Goal: Information Seeking & Learning: Learn about a topic

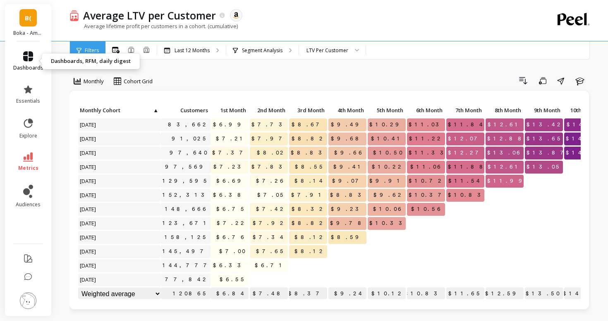
click at [28, 62] on link "dashboards" at bounding box center [28, 61] width 30 height 20
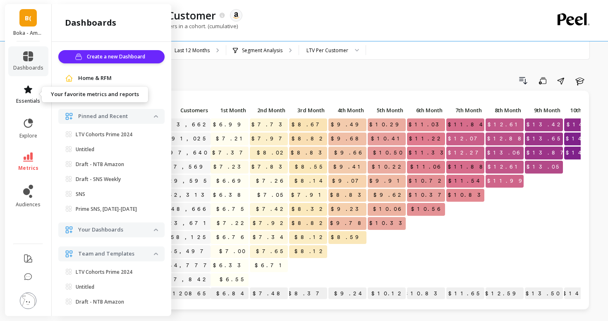
click at [29, 87] on icon at bounding box center [28, 89] width 10 height 10
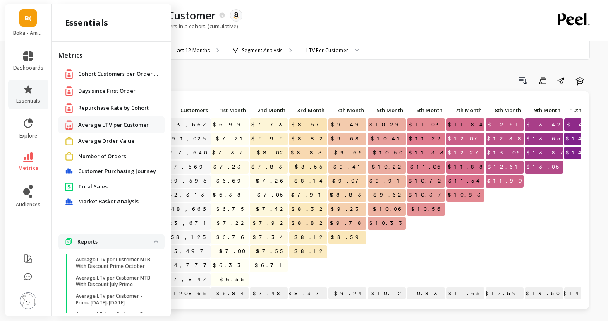
click at [98, 106] on span "Repurchase Rate by Cohort" at bounding box center [113, 108] width 71 height 8
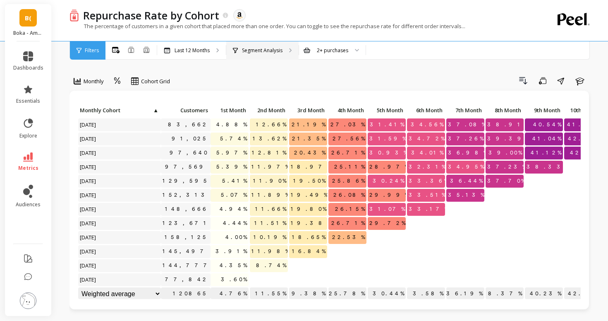
click at [252, 53] on p "Segment Analysis" at bounding box center [262, 50] width 41 height 7
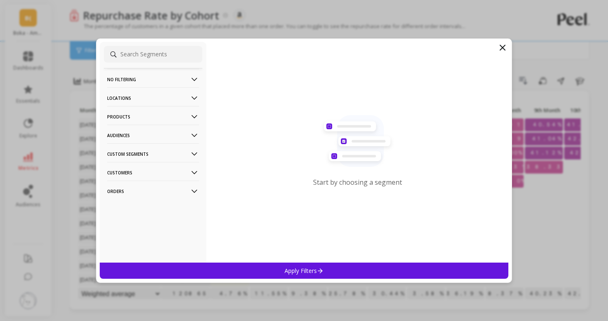
click at [173, 115] on p "Products" at bounding box center [153, 116] width 92 height 21
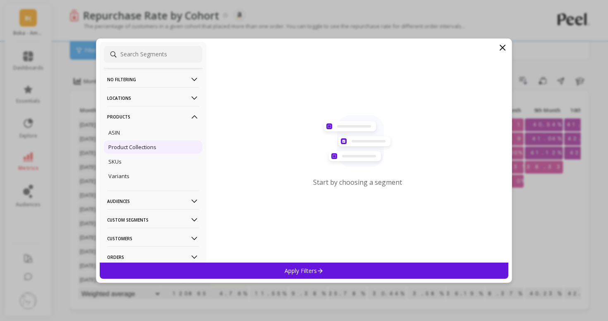
click at [168, 141] on div "Product Collections" at bounding box center [153, 146] width 98 height 13
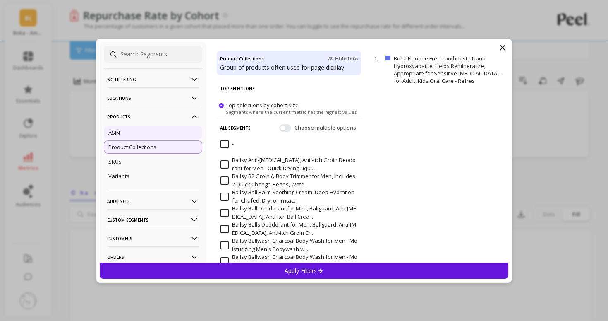
click at [170, 132] on div "ASIN" at bounding box center [153, 132] width 98 height 13
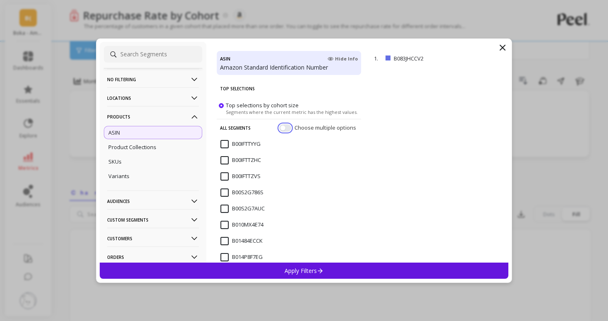
click at [283, 127] on button "button" at bounding box center [285, 127] width 12 height 7
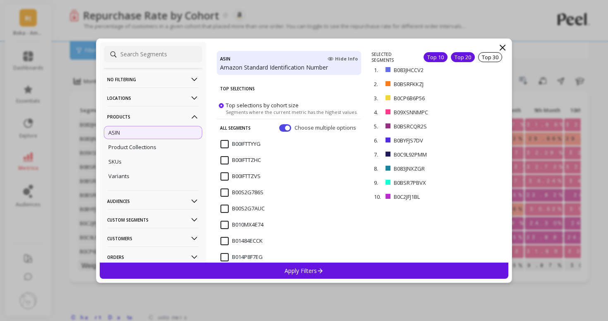
click at [461, 57] on div "Top 20" at bounding box center [463, 57] width 24 height 10
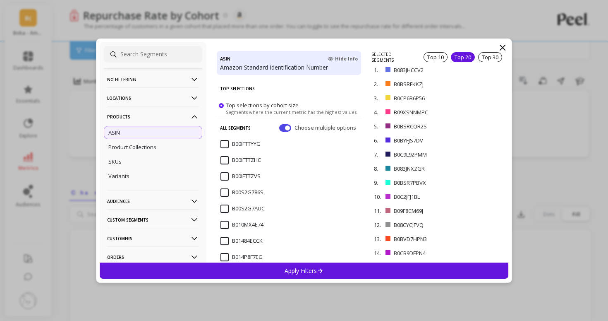
click at [428, 270] on div "Apply Filters" at bounding box center [304, 270] width 409 height 16
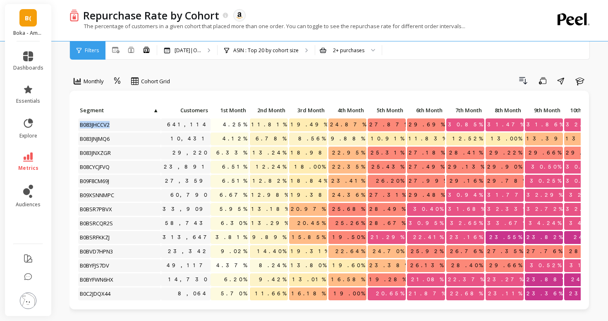
drag, startPoint x: 125, startPoint y: 124, endPoint x: 70, endPoint y: 122, distance: 54.3
click at [70, 122] on div "Click to create an audience 641,114 4.25% 11.81% 19.49% 24.87% 27.87% 29.69% 30…" at bounding box center [330, 200] width 520 height 218
click at [24, 19] on link "B(" at bounding box center [27, 17] width 17 height 17
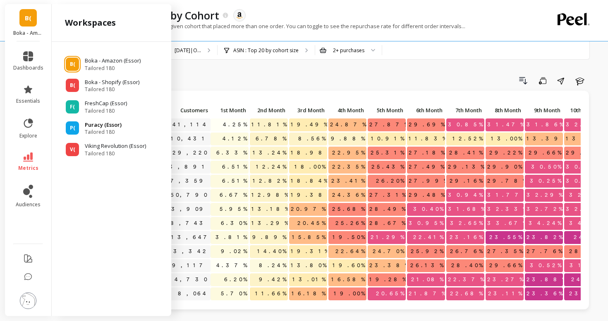
click at [81, 125] on div "P( Puracy (Essor) Tailored 180" at bounding box center [111, 128] width 106 height 15
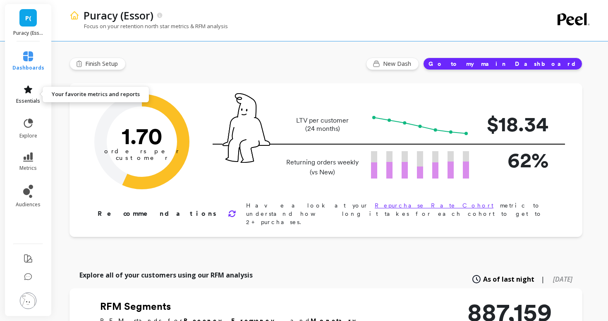
click at [31, 100] on span "essentials" at bounding box center [28, 101] width 24 height 7
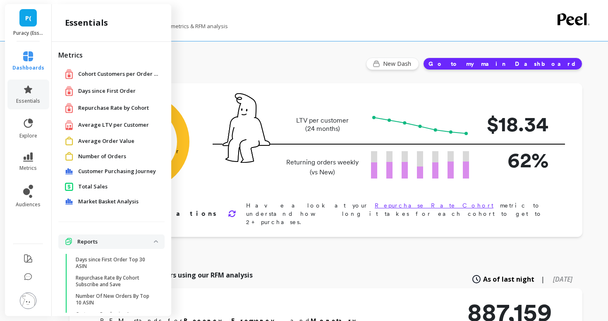
click at [79, 105] on span "Repurchase Rate by Cohort" at bounding box center [113, 108] width 71 height 8
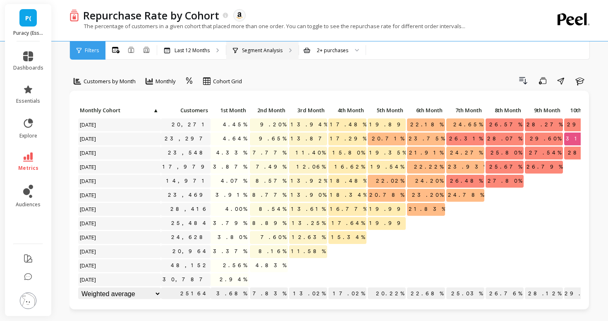
click at [239, 48] on div "Segment Analysis" at bounding box center [258, 50] width 50 height 7
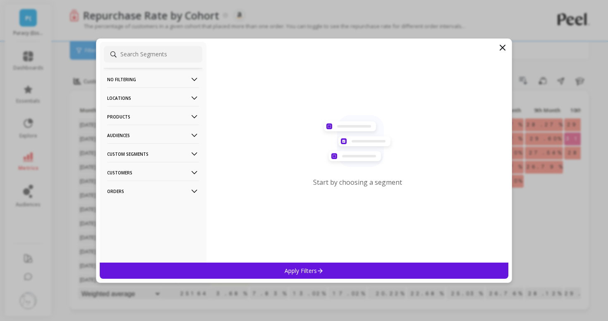
click at [153, 119] on p "Products" at bounding box center [153, 116] width 92 height 21
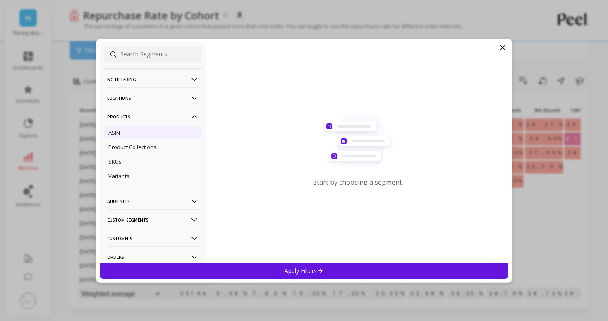
click at [152, 132] on div "ASIN" at bounding box center [153, 132] width 98 height 13
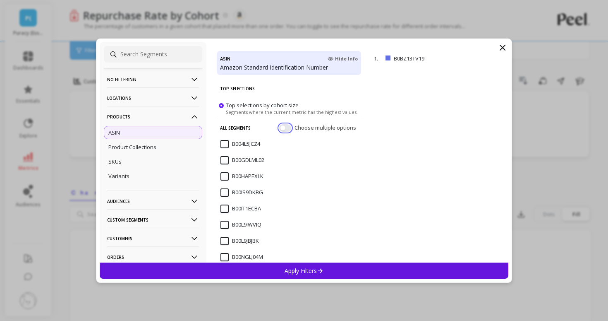
click at [285, 127] on button "button" at bounding box center [285, 127] width 12 height 7
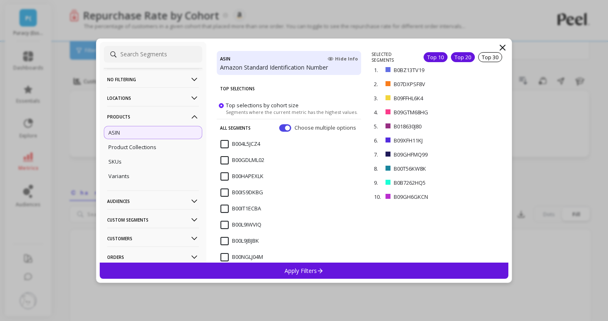
click at [468, 58] on div "Top 20" at bounding box center [463, 57] width 24 height 10
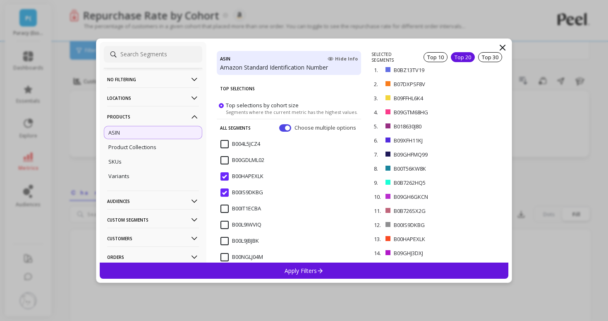
click at [396, 268] on div "Apply Filters" at bounding box center [304, 270] width 409 height 16
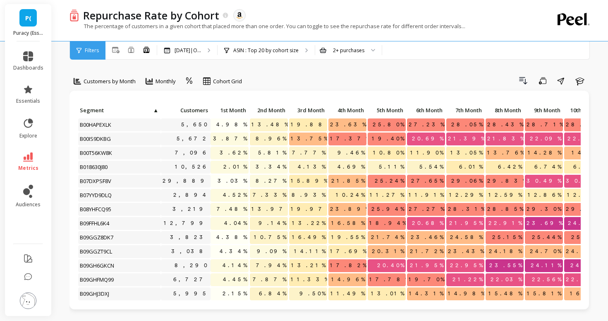
click at [193, 112] on span "Customers" at bounding box center [186, 110] width 46 height 7
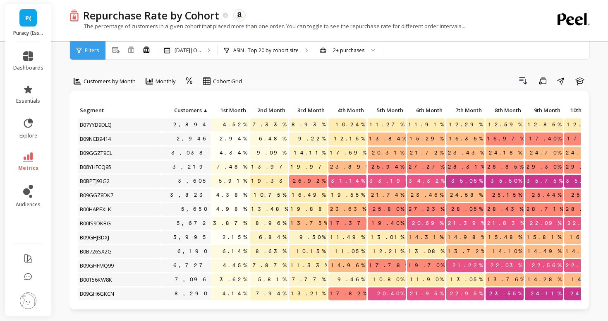
click at [192, 110] on span "Customers" at bounding box center [182, 110] width 39 height 7
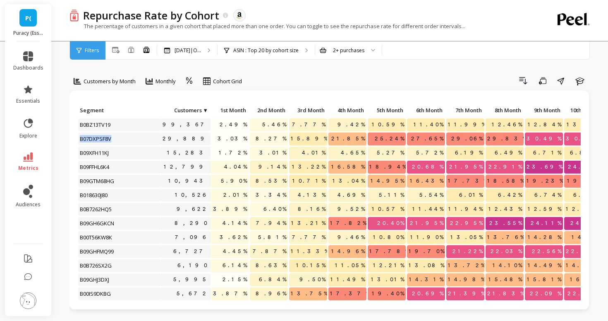
drag, startPoint x: 144, startPoint y: 137, endPoint x: 79, endPoint y: 142, distance: 65.1
click at [79, 142] on p "B07DXPSF8V" at bounding box center [119, 138] width 83 height 12
copy span "B07DXPSF8V"
drag, startPoint x: 119, startPoint y: 124, endPoint x: 70, endPoint y: 124, distance: 49.2
click at [70, 124] on div "Click to create an audience 99,367 2.49% 5.46% 7.77% 9.42% 10.59% 11.40% 11.99%…" at bounding box center [330, 200] width 520 height 218
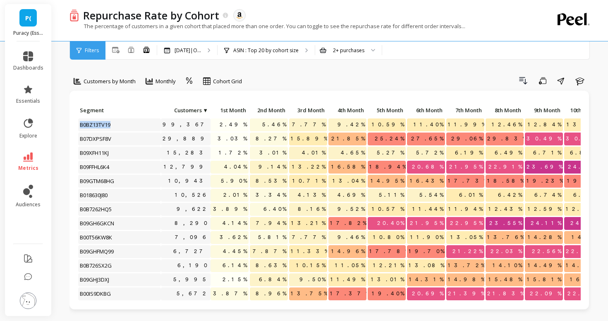
copy span "B0BZ13TV19"
drag, startPoint x: 149, startPoint y: 165, endPoint x: 88, endPoint y: 163, distance: 61.3
click at [88, 163] on p "B09FFHL6K4" at bounding box center [119, 167] width 83 height 12
copy span "B09FFHL6K4"
drag, startPoint x: 144, startPoint y: 181, endPoint x: 75, endPoint y: 180, distance: 69.1
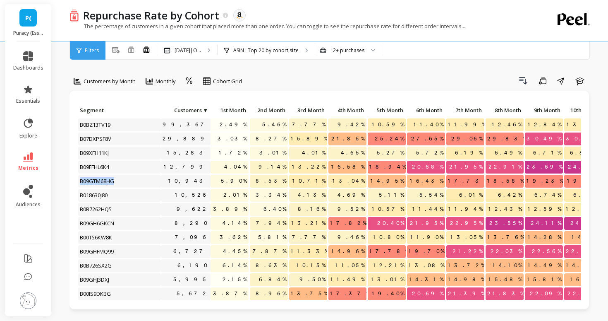
click at [75, 180] on div "Click to create an audience 99,367 2.49% 5.46% 7.77% 9.42% 10.59% 11.40% 11.99%…" at bounding box center [330, 200] width 520 height 218
copy span "B09GTM68HG"
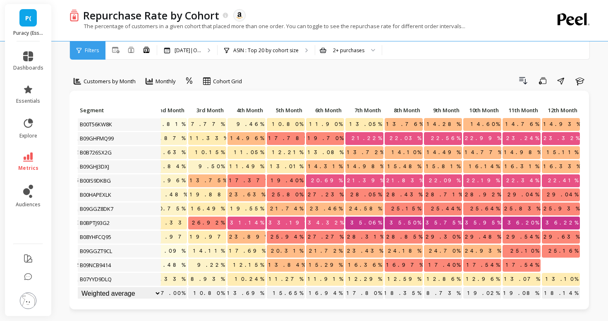
scroll to position [113, 0]
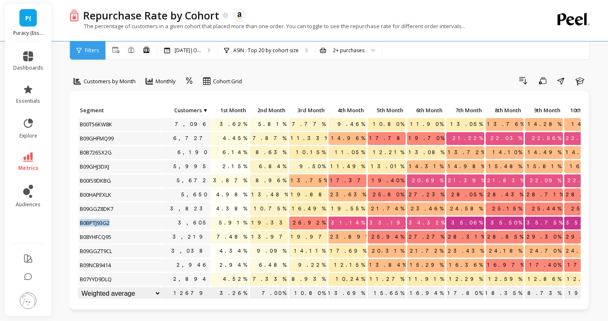
drag, startPoint x: 123, startPoint y: 223, endPoint x: 64, endPoint y: 221, distance: 59.2
copy span "B0BPTJ93G2"
click at [30, 194] on icon at bounding box center [28, 191] width 10 height 13
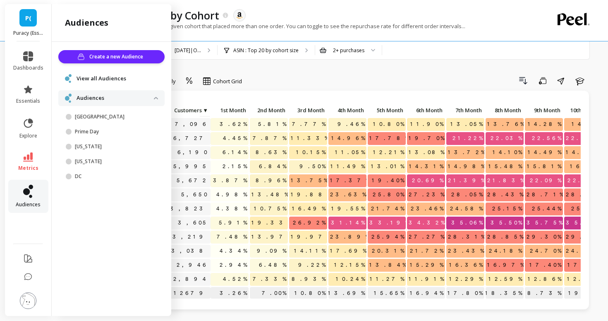
click at [30, 195] on icon at bounding box center [30, 195] width 3 height 3
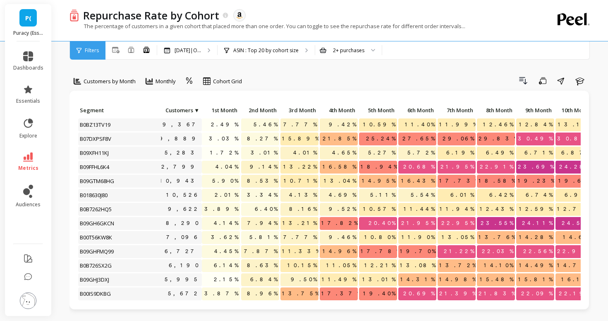
scroll to position [0, 0]
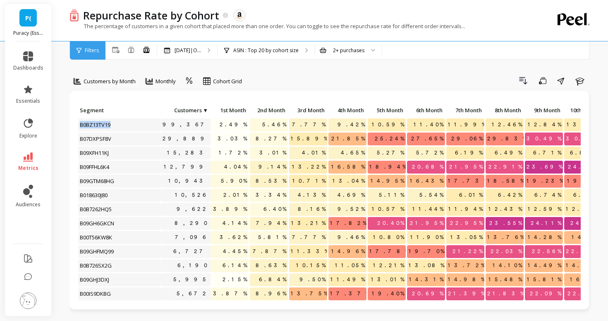
drag, startPoint x: 117, startPoint y: 124, endPoint x: 70, endPoint y: 122, distance: 46.4
click at [70, 124] on div "Click to create an audience 99,367 2.49% 5.46% 7.77% 9.42% 10.59% 11.40% 11.99%…" at bounding box center [330, 200] width 520 height 218
copy span "B0BZ13TV19"
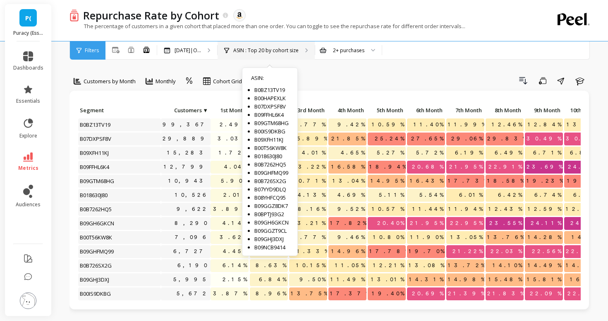
click at [249, 55] on div "ASIN : Top 20 by cohort size ASIN : B0BZ13TV19 B00HAPEXLK B07DXPSF8V B09FFHL6K4…" at bounding box center [266, 50] width 97 height 18
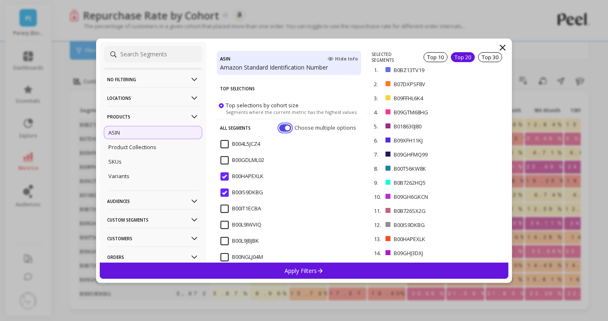
click at [285, 124] on button "button" at bounding box center [285, 127] width 12 height 7
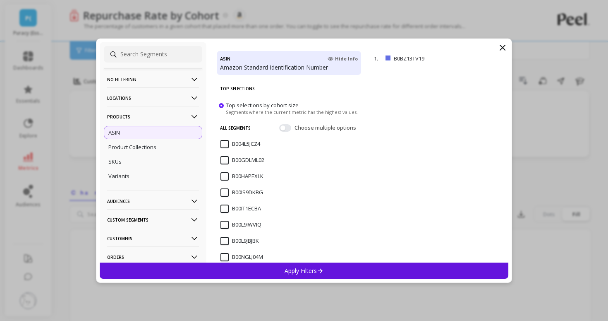
click at [152, 54] on input at bounding box center [153, 54] width 98 height 17
paste input "B0BZ13TV19"
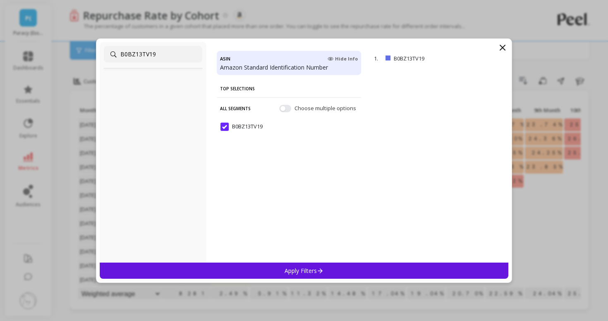
type input "B0BZ13TV19"
click at [305, 270] on p "Apply Filters" at bounding box center [304, 270] width 39 height 8
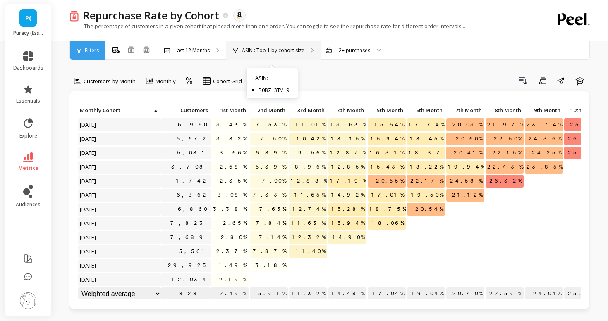
click at [282, 51] on p "ASIN : Top 1 by cohort size" at bounding box center [273, 50] width 62 height 7
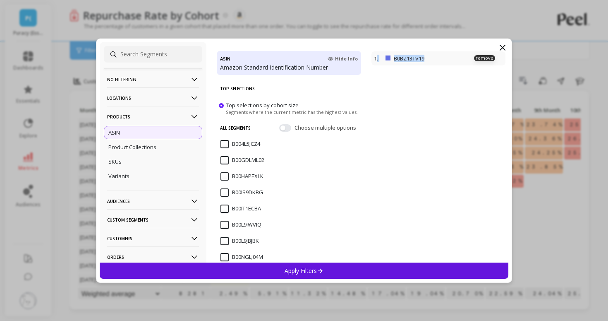
drag, startPoint x: 434, startPoint y: 58, endPoint x: 377, endPoint y: 59, distance: 56.7
click at [377, 59] on div "1. B0BZ13TV19 remove" at bounding box center [439, 58] width 134 height 14
copy div ". B0BZ13TV19"
click at [502, 47] on icon at bounding box center [502, 47] width 5 height 5
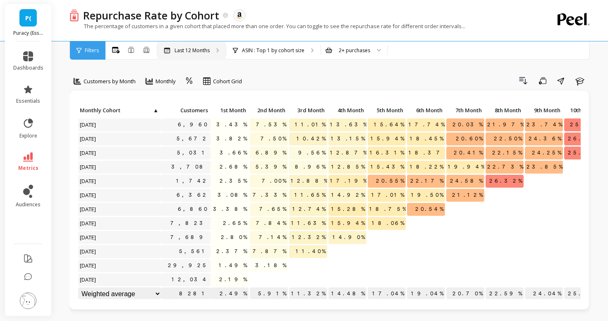
click at [192, 55] on div "Last 12 Months" at bounding box center [191, 50] width 69 height 18
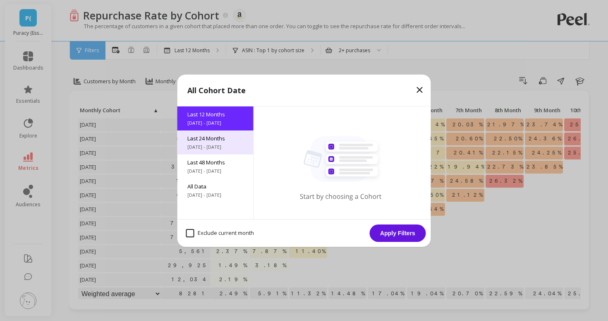
click at [225, 144] on span "8/27/2023 - 8/27/2025" at bounding box center [215, 147] width 56 height 7
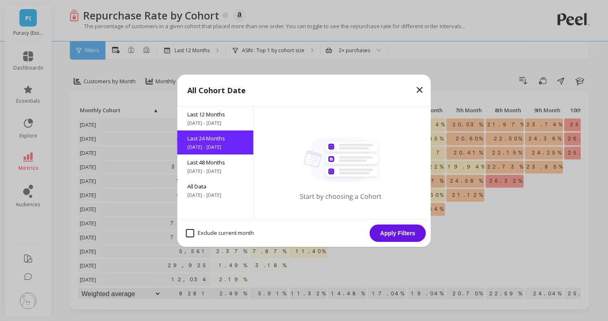
click at [385, 235] on button "Apply Filters" at bounding box center [398, 232] width 56 height 17
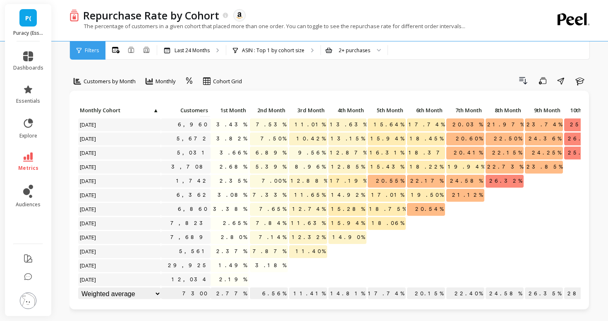
scroll to position [169, 0]
click at [34, 65] on span "dashboards" at bounding box center [28, 68] width 30 height 7
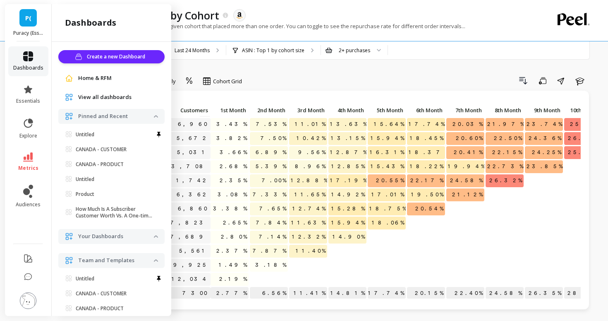
click at [34, 65] on span "dashboards" at bounding box center [28, 68] width 30 height 7
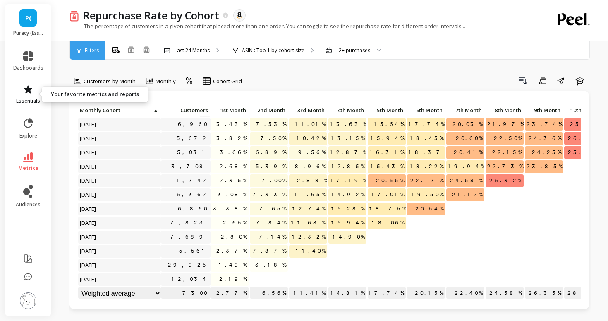
click at [27, 103] on span "essentials" at bounding box center [28, 101] width 24 height 7
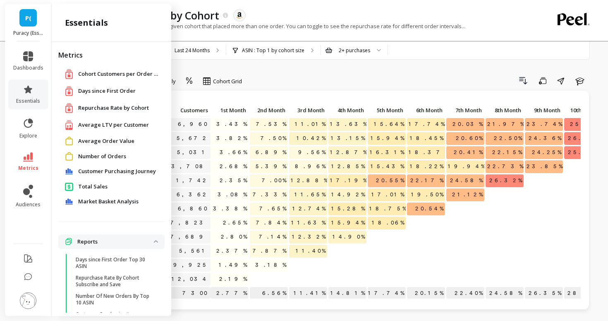
click at [102, 125] on span "Average LTV per Customer" at bounding box center [113, 125] width 71 height 8
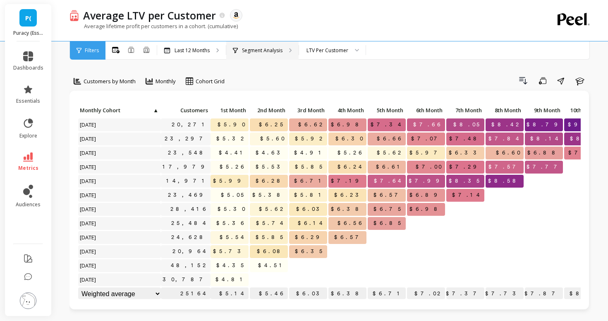
click at [256, 53] on p "Segment Analysis" at bounding box center [262, 50] width 41 height 7
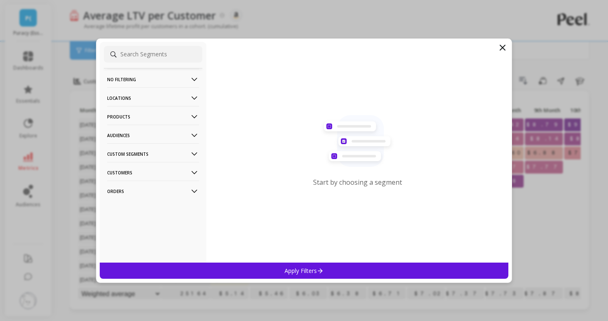
click at [150, 125] on p "Audiences" at bounding box center [153, 135] width 92 height 21
click at [152, 118] on p "Products" at bounding box center [153, 116] width 92 height 21
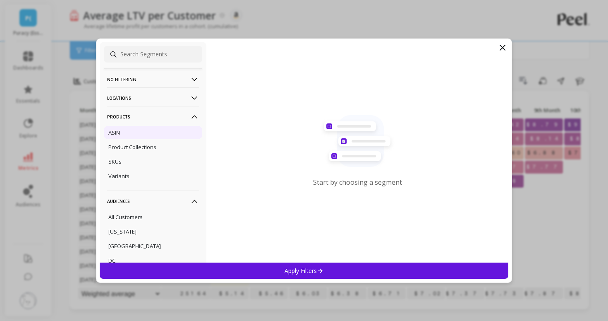
click at [145, 131] on div "ASIN" at bounding box center [153, 132] width 98 height 13
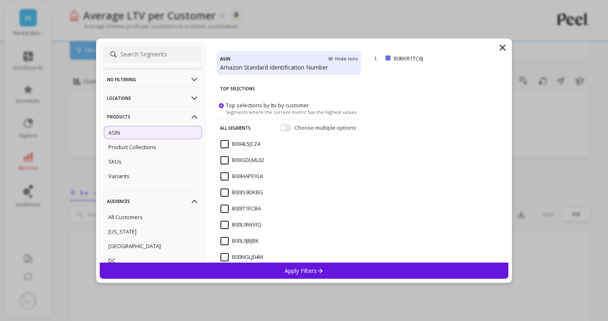
click at [178, 57] on input at bounding box center [153, 54] width 98 height 17
paste input ". B0BZ13TV19"
type input ". B0BZ13TV19"
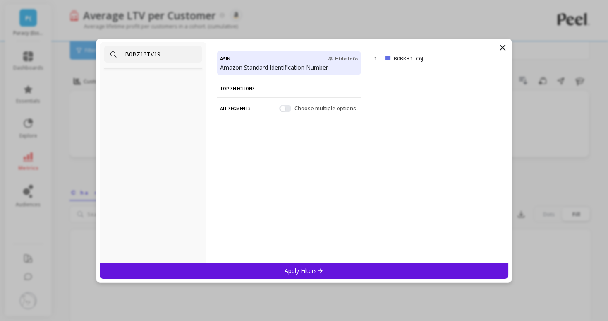
click at [163, 57] on input ". B0BZ13TV19" at bounding box center [153, 54] width 98 height 17
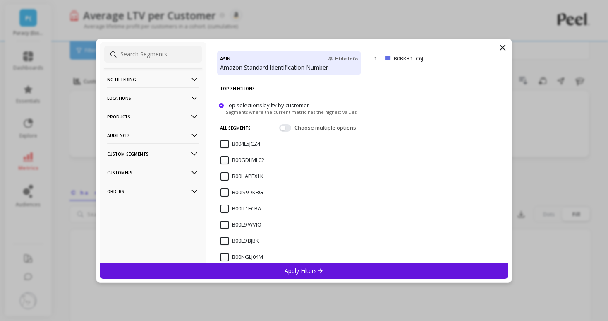
click at [227, 106] on span "Top selections by ltv by customer" at bounding box center [267, 104] width 83 height 7
click at [0, 0] on input "Top selections by ltv by customer Segments where the current metric has the hig…" at bounding box center [0, 0] width 0 height 0
click at [285, 128] on button "button" at bounding box center [285, 127] width 12 height 7
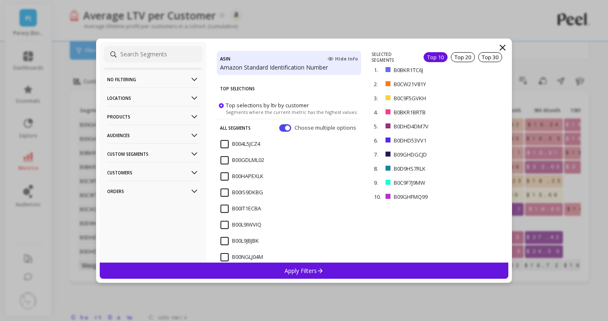
click at [176, 59] on input at bounding box center [153, 54] width 98 height 17
paste input ". B0BZ13TV19"
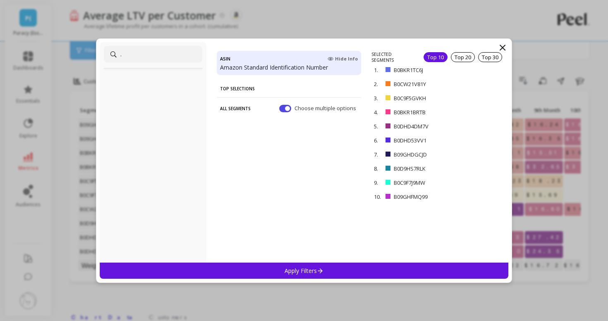
type input "."
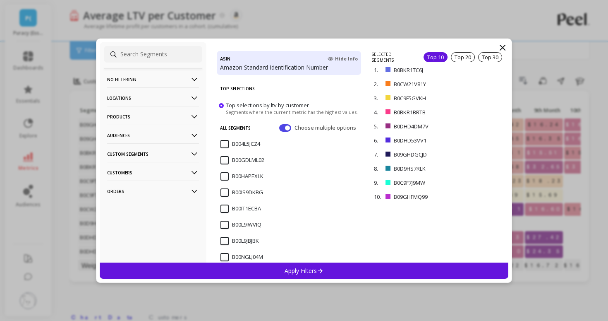
click at [276, 272] on div "Apply Filters" at bounding box center [304, 270] width 409 height 16
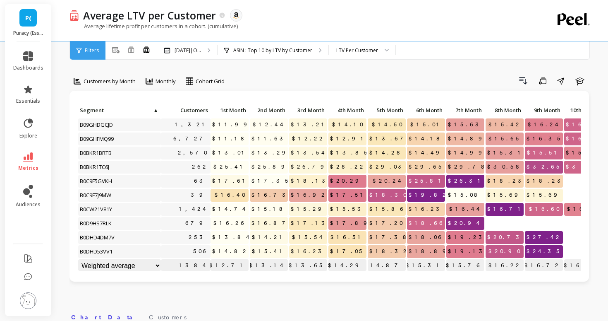
click at [26, 20] on span "P(" at bounding box center [28, 18] width 6 height 10
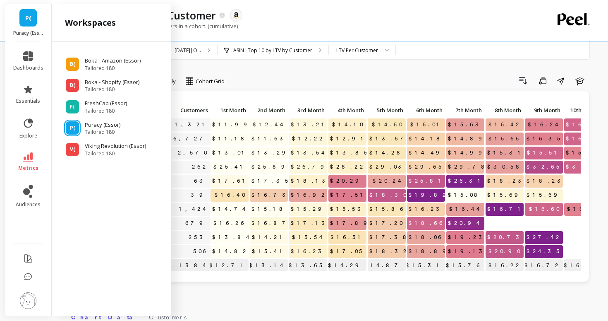
click at [27, 20] on span "P(" at bounding box center [28, 18] width 6 height 10
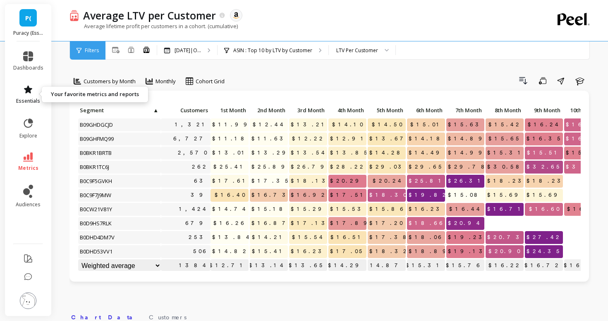
click at [26, 93] on icon at bounding box center [28, 89] width 10 height 10
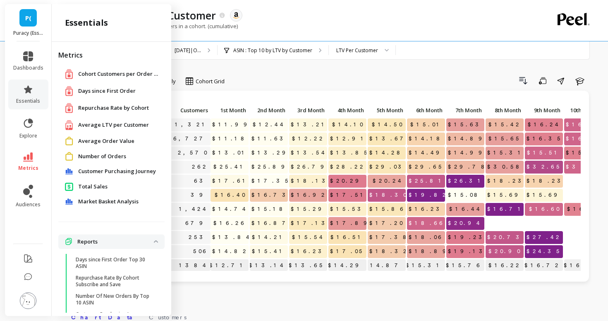
click at [88, 124] on span "Average LTV per Customer" at bounding box center [113, 125] width 71 height 8
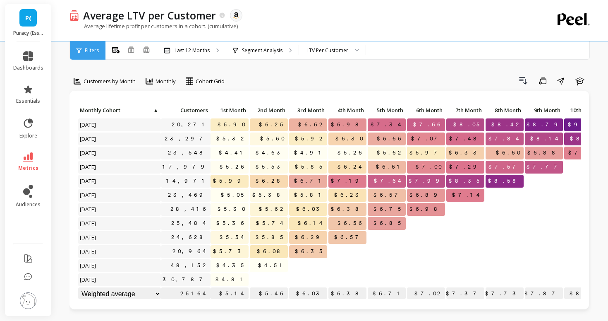
scroll to position [0, 0]
click at [24, 201] on span "audiences" at bounding box center [28, 204] width 25 height 7
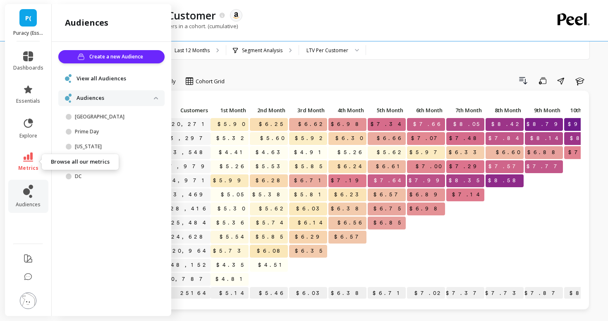
click at [27, 158] on icon at bounding box center [28, 156] width 10 height 9
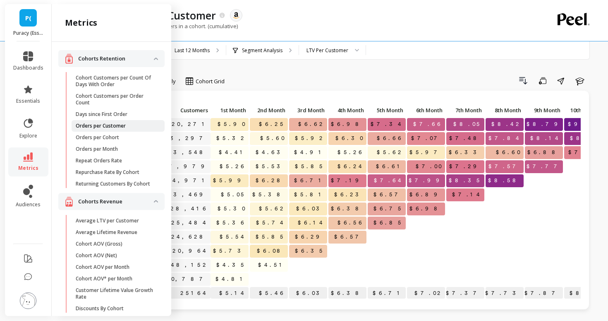
click at [89, 122] on link "Orders per Customer" at bounding box center [118, 126] width 93 height 12
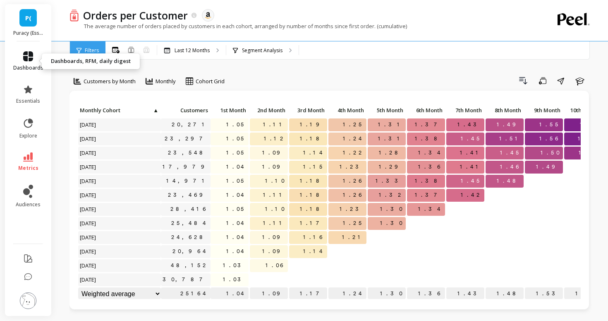
click at [29, 64] on link "dashboards" at bounding box center [28, 61] width 30 height 20
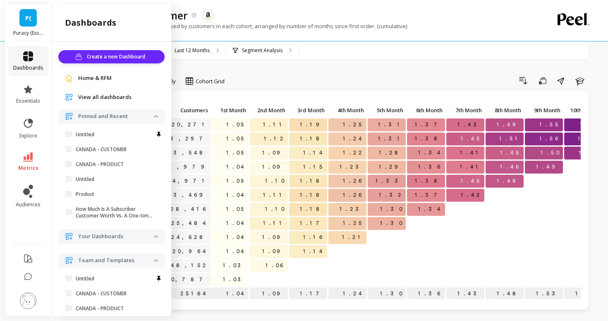
click at [29, 64] on link "dashboards" at bounding box center [28, 61] width 30 height 20
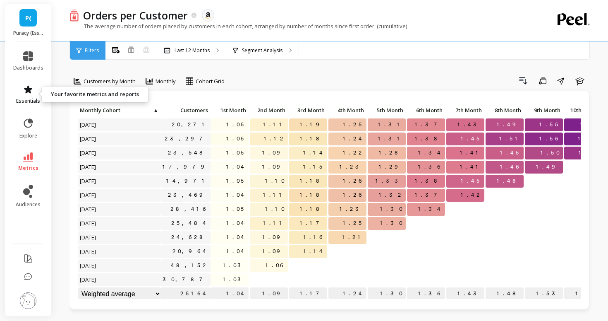
click at [29, 97] on link "essentials" at bounding box center [28, 94] width 30 height 20
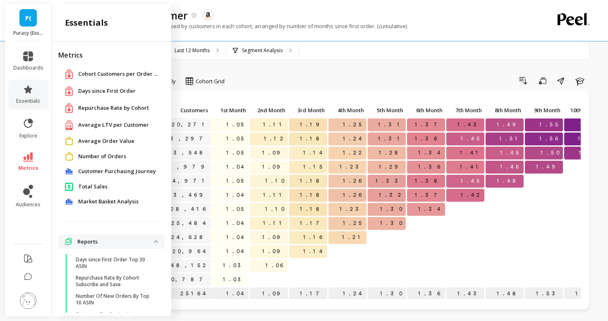
click at [91, 157] on span "Number of Orders" at bounding box center [102, 156] width 48 height 8
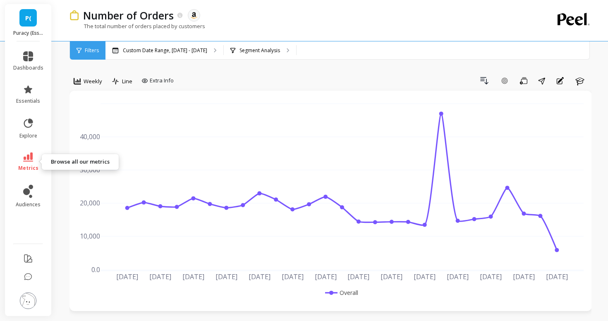
click at [31, 154] on icon at bounding box center [28, 156] width 10 height 9
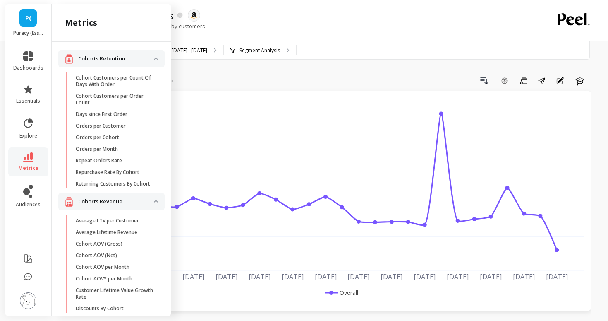
click at [17, 28] on div "P( Puracy (Essor)" at bounding box center [28, 22] width 46 height 37
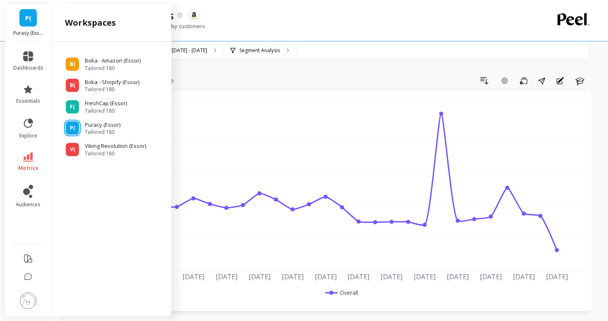
click at [27, 20] on span "P(" at bounding box center [28, 18] width 6 height 10
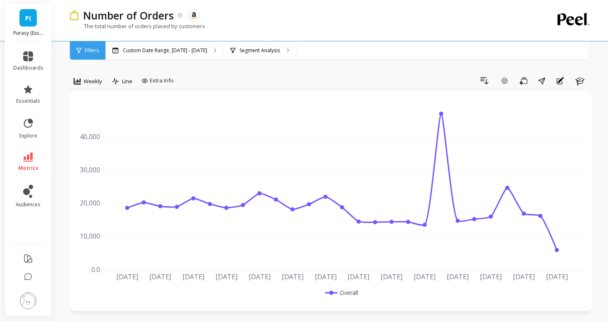
click at [34, 19] on link "P(" at bounding box center [27, 17] width 17 height 17
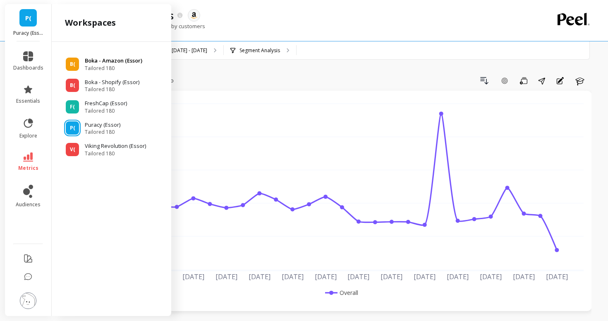
click at [69, 71] on div "B( Boka - Amazon (Essor) Tailored 180" at bounding box center [111, 64] width 106 height 15
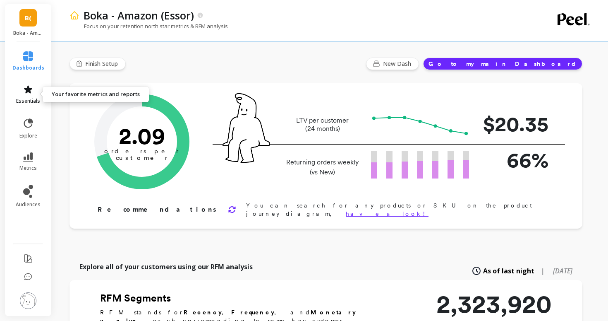
click at [33, 95] on link "essentials" at bounding box center [28, 94] width 32 height 20
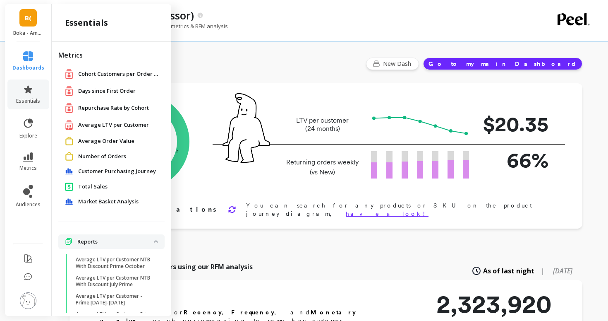
click at [122, 104] on span "Repurchase Rate by Cohort" at bounding box center [113, 108] width 71 height 8
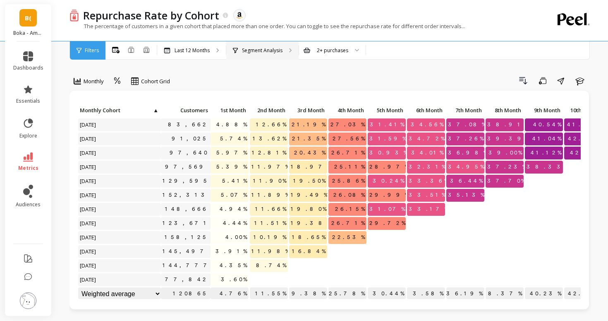
click at [250, 47] on p "Segment Analysis" at bounding box center [262, 50] width 41 height 7
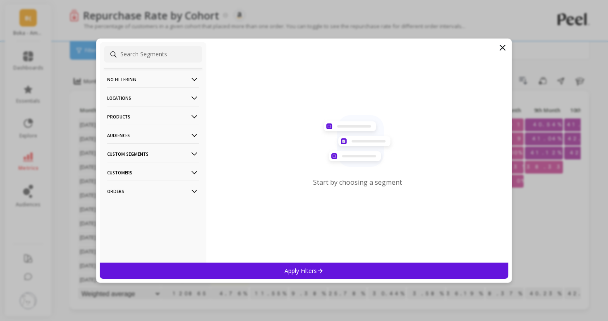
click at [145, 115] on p "Products" at bounding box center [153, 116] width 92 height 21
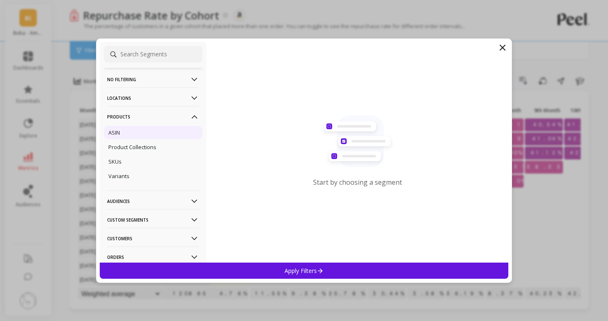
click at [137, 137] on div "ASIN" at bounding box center [153, 132] width 98 height 13
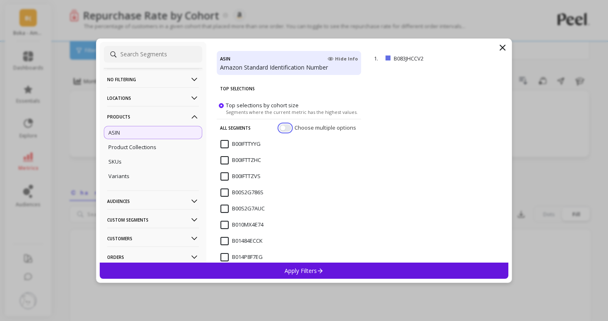
click at [287, 129] on button "button" at bounding box center [285, 127] width 12 height 7
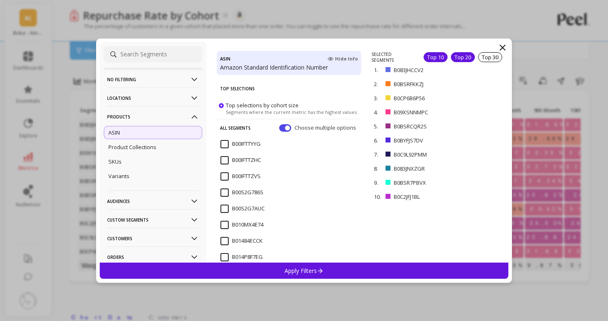
click at [466, 56] on div "Top 20" at bounding box center [463, 57] width 24 height 10
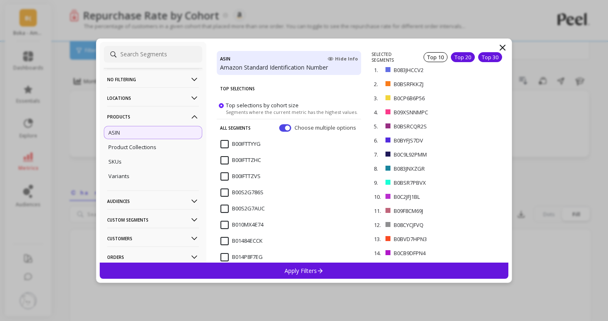
click at [486, 57] on div "Top 30" at bounding box center [490, 57] width 24 height 10
click at [402, 267] on div "Apply Filters" at bounding box center [304, 270] width 409 height 16
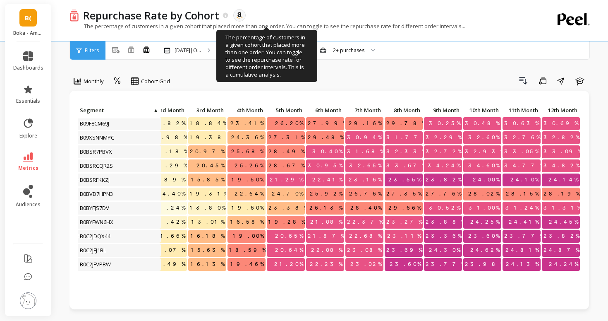
scroll to position [0, 101]
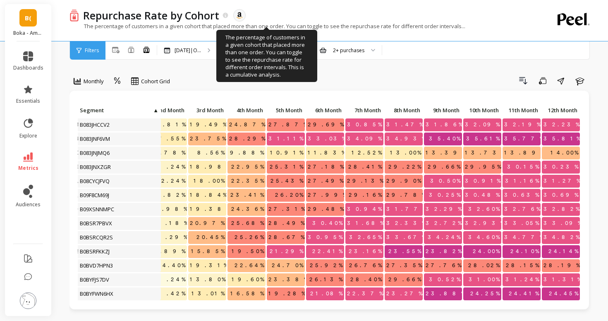
click at [30, 23] on link "B(" at bounding box center [27, 17] width 17 height 17
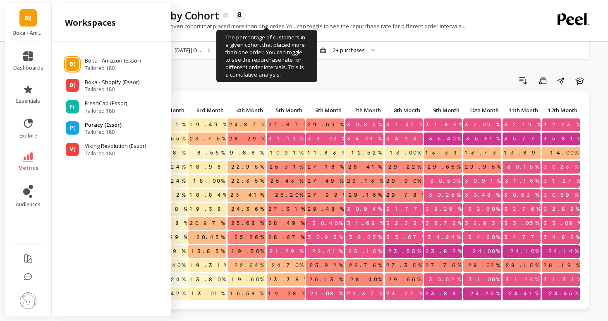
click at [90, 130] on span "Tailored 180" at bounding box center [103, 132] width 37 height 7
click at [77, 128] on div "P(" at bounding box center [72, 127] width 13 height 13
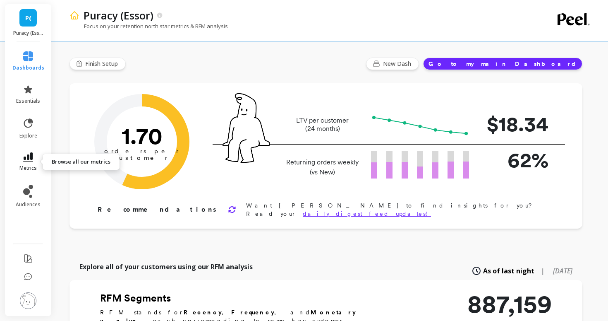
click at [36, 160] on link "metrics" at bounding box center [28, 161] width 32 height 19
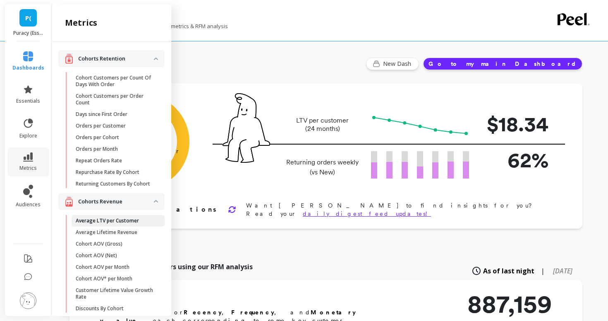
click at [105, 225] on link "Average LTV per Customer" at bounding box center [118, 221] width 93 height 12
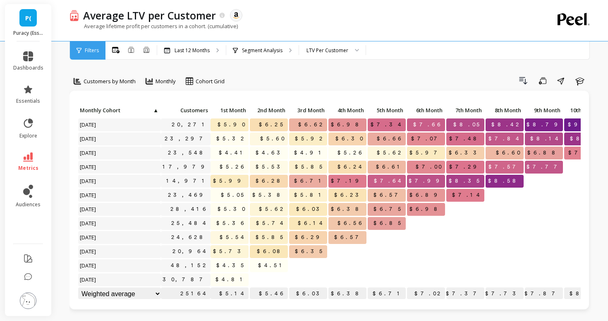
click at [30, 17] on span "P(" at bounding box center [28, 18] width 6 height 10
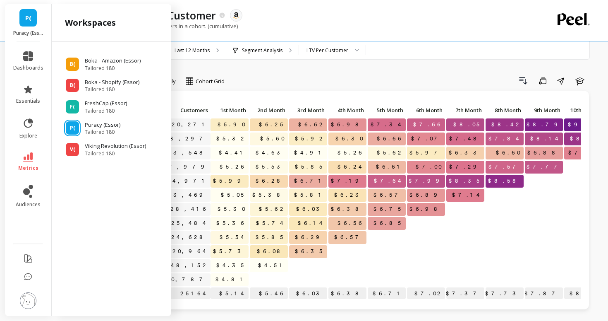
click at [30, 17] on span "P(" at bounding box center [28, 18] width 6 height 10
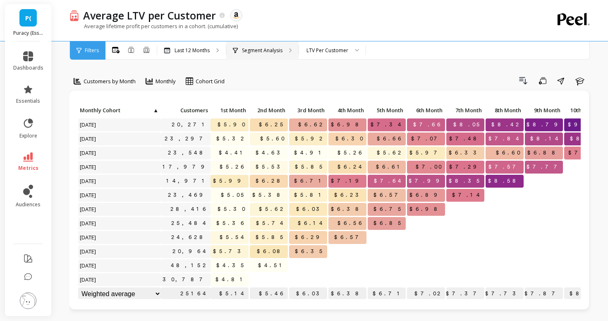
click at [257, 56] on div "Segment Analysis" at bounding box center [262, 50] width 72 height 18
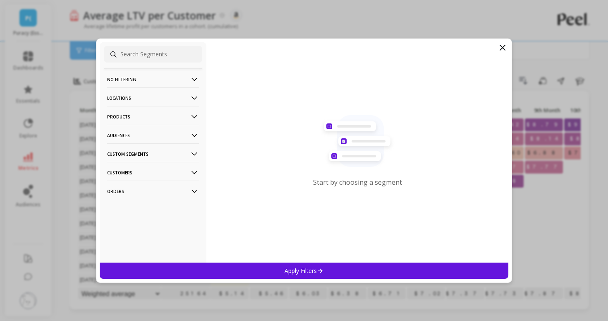
click at [156, 113] on p "Products" at bounding box center [153, 116] width 92 height 21
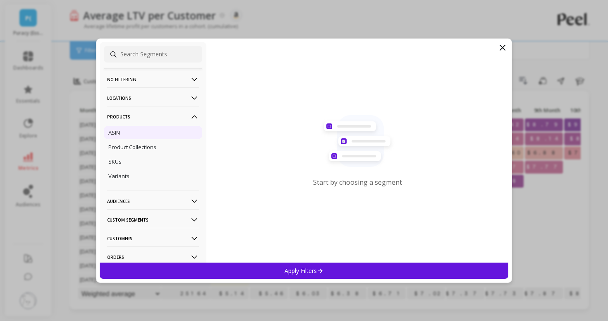
click at [158, 137] on div "ASIN" at bounding box center [153, 132] width 98 height 13
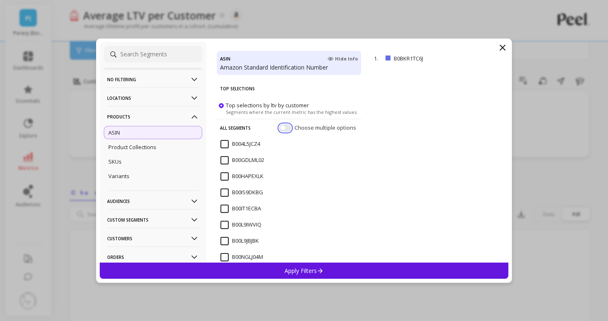
click at [284, 125] on button "button" at bounding box center [285, 127] width 12 height 7
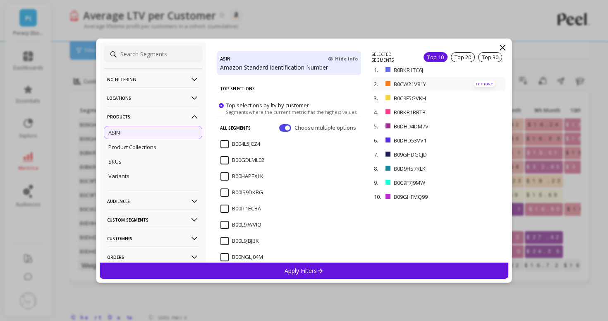
click at [482, 81] on p "remove" at bounding box center [484, 84] width 21 height 6
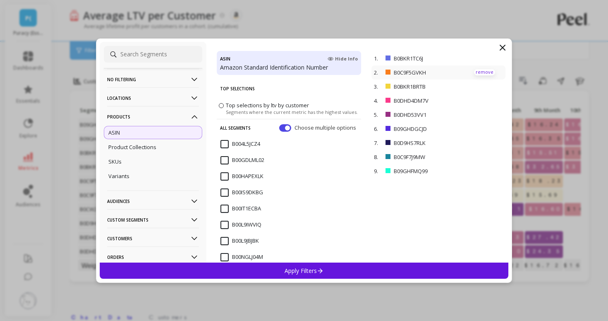
click at [482, 74] on p "remove" at bounding box center [484, 72] width 21 height 6
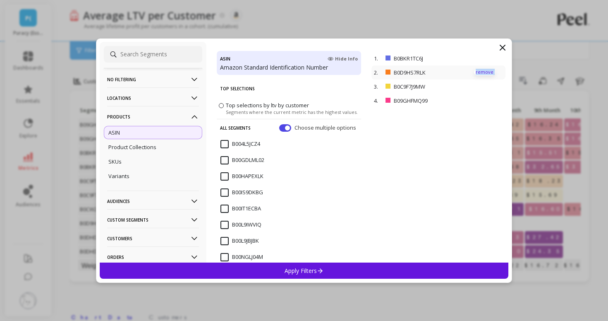
click at [482, 74] on p "remove" at bounding box center [484, 72] width 21 height 6
click at [380, 268] on div "Apply Filters" at bounding box center [304, 270] width 409 height 16
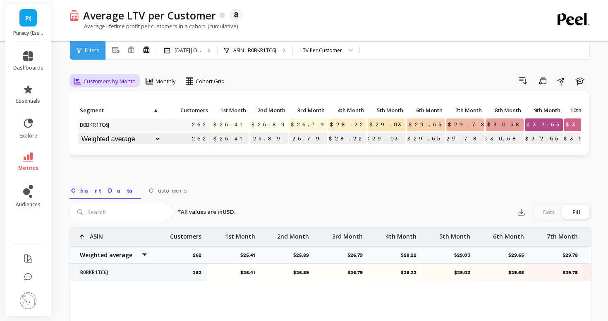
click at [117, 82] on span "Customers by Month" at bounding box center [110, 81] width 52 height 8
click at [116, 53] on button at bounding box center [115, 50] width 7 height 10
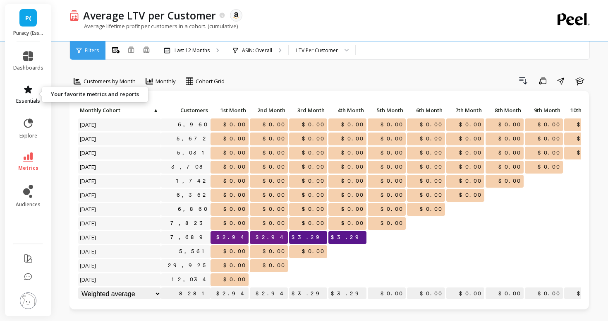
click at [29, 89] on icon at bounding box center [28, 89] width 8 height 8
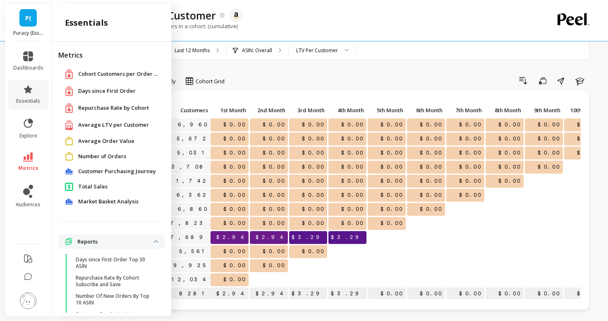
click at [91, 122] on span "Average LTV per Customer" at bounding box center [113, 125] width 71 height 8
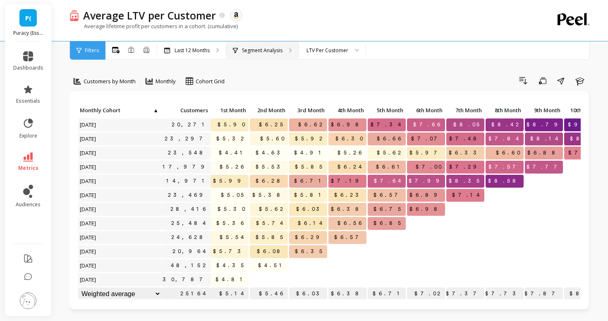
click at [239, 52] on div "Segment Analysis" at bounding box center [258, 50] width 50 height 7
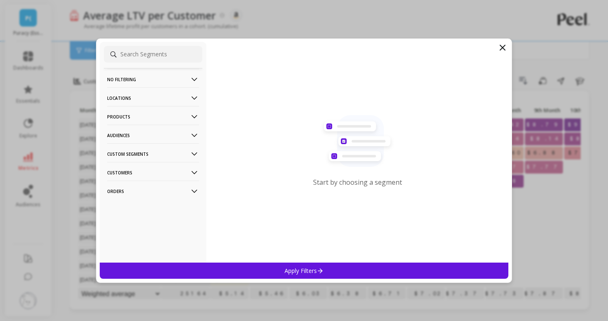
click at [179, 58] on input at bounding box center [153, 54] width 98 height 17
paste input "B0BZ13TV19"
type input "B0BZ13TV19"
click at [154, 50] on input "B0BZ13TV19" at bounding box center [153, 54] width 98 height 17
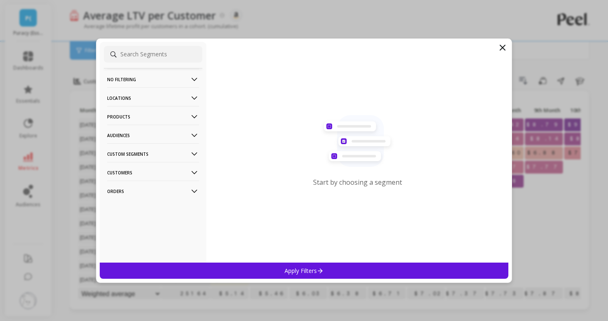
click at [145, 113] on p "Products" at bounding box center [153, 116] width 92 height 21
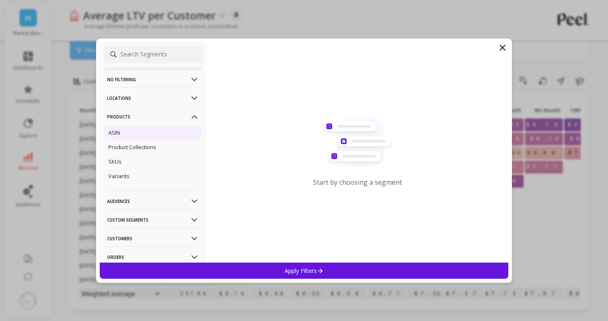
click at [146, 131] on div "ASIN" at bounding box center [153, 132] width 98 height 13
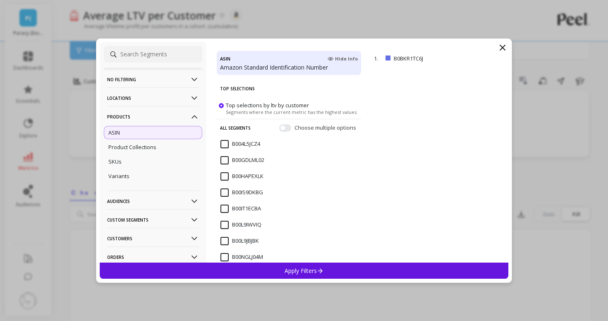
click at [170, 56] on input at bounding box center [153, 54] width 98 height 17
paste input "B0BZ13TV19"
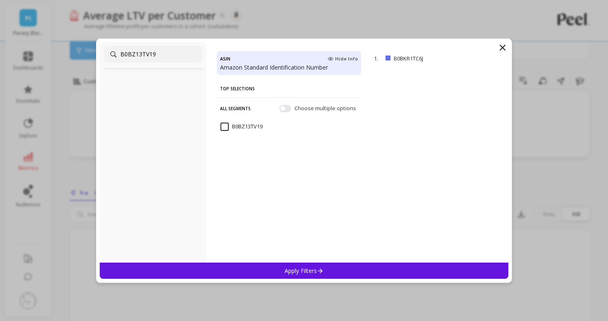
type input "B0BZ13TV19"
click at [227, 127] on input "B0BZ13TV19" at bounding box center [242, 126] width 42 height 8
click at [267, 266] on div "Apply Filters" at bounding box center [304, 270] width 409 height 16
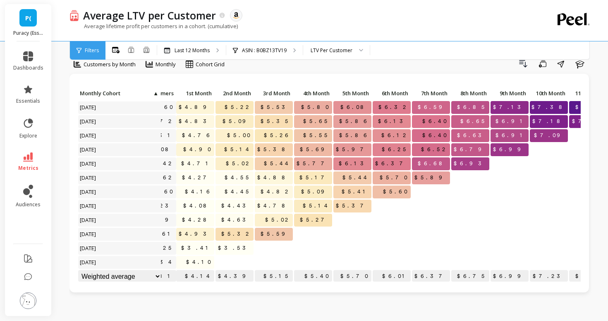
scroll to position [0, 0]
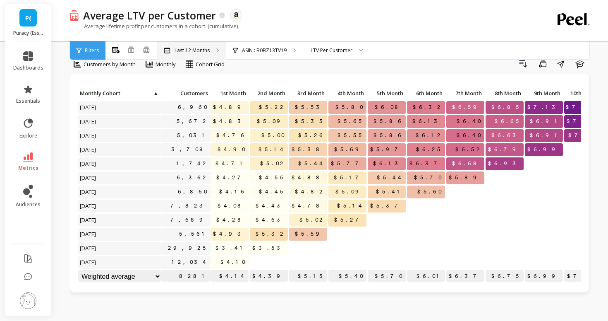
click at [175, 50] on p "Last 12 Months" at bounding box center [192, 50] width 35 height 7
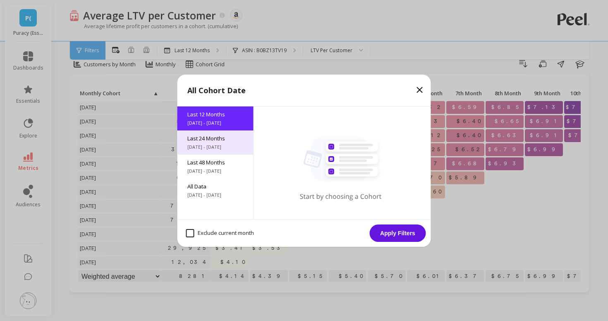
click at [201, 144] on span "8/27/2023 - 8/27/2025" at bounding box center [215, 147] width 56 height 7
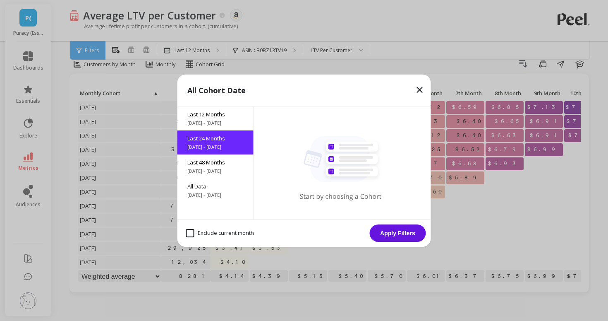
click at [390, 233] on button "Apply Filters" at bounding box center [398, 232] width 56 height 17
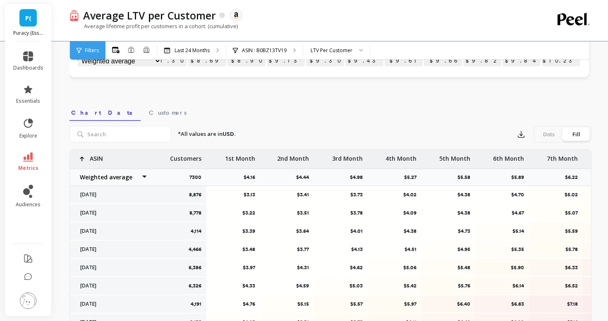
scroll to position [235, 0]
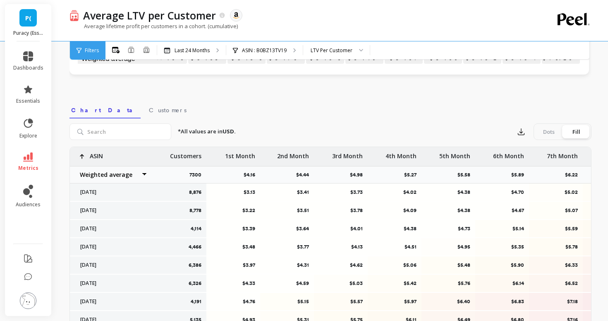
click at [26, 23] on link "P(" at bounding box center [27, 17] width 17 height 17
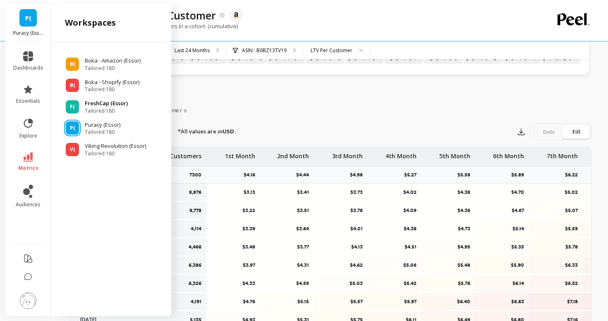
click at [74, 109] on span "F(" at bounding box center [72, 106] width 5 height 7
click at [87, 102] on p "FreshCap (Essor)" at bounding box center [106, 103] width 43 height 8
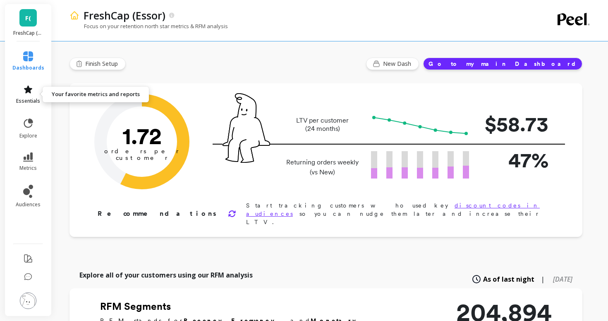
click at [28, 98] on span "essentials" at bounding box center [28, 101] width 24 height 7
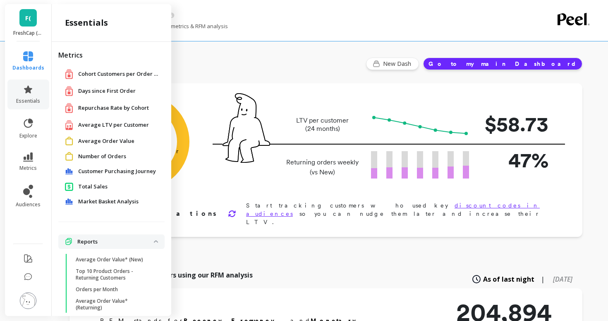
click at [83, 109] on span "Repurchase Rate by Cohort" at bounding box center [113, 108] width 71 height 8
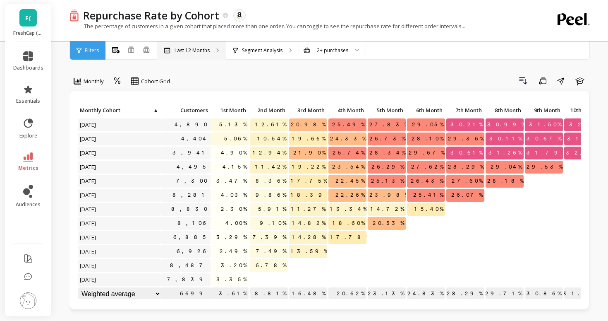
click at [178, 45] on div "Last 12 Months" at bounding box center [191, 50] width 69 height 18
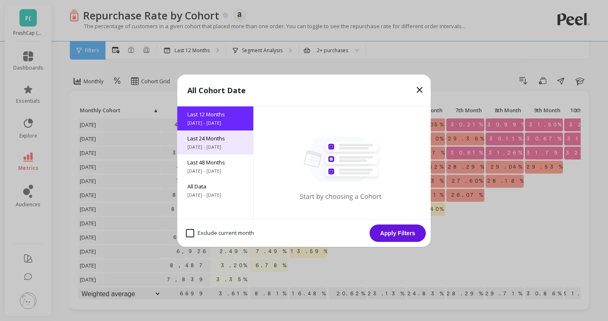
click at [225, 144] on span "8/27/2023 - 8/27/2025" at bounding box center [215, 147] width 56 height 7
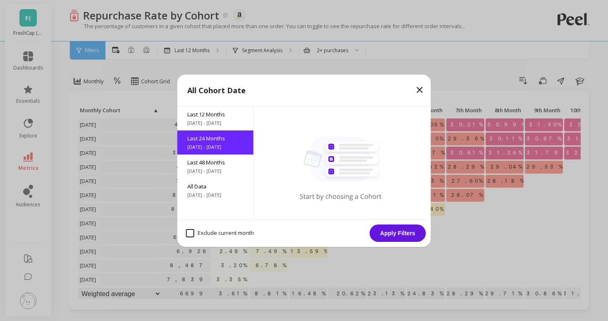
click at [399, 239] on button "Apply Filters" at bounding box center [398, 232] width 56 height 17
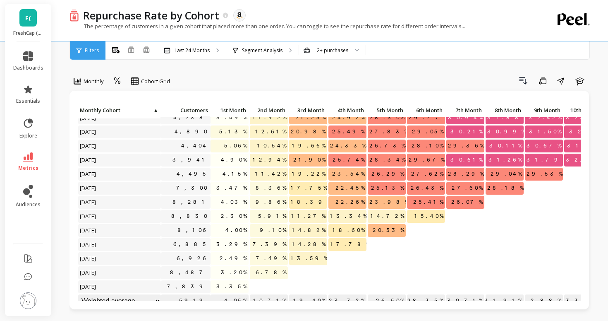
scroll to position [169, 0]
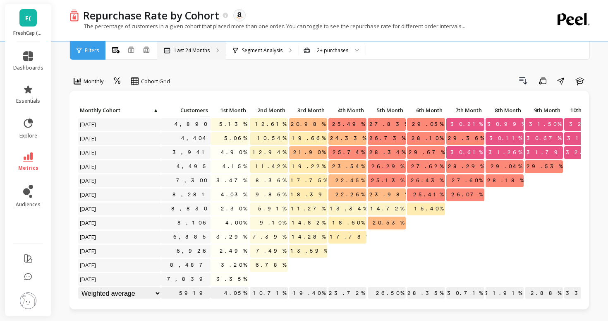
click at [199, 56] on div "Last 24 Months" at bounding box center [191, 50] width 69 height 18
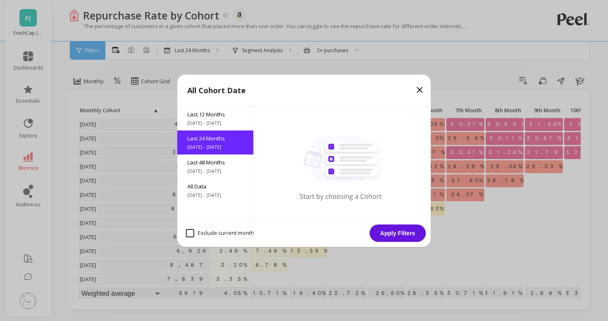
click at [226, 230] on month "Exclude current month" at bounding box center [220, 233] width 68 height 8
checkbox month "true"
click at [380, 232] on button "Apply Filters" at bounding box center [398, 232] width 56 height 17
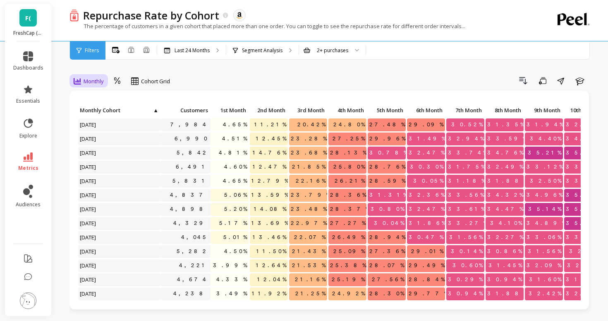
click at [99, 77] on span "Monthly" at bounding box center [94, 81] width 20 height 8
click at [98, 114] on div "Quarterly" at bounding box center [100, 116] width 47 height 8
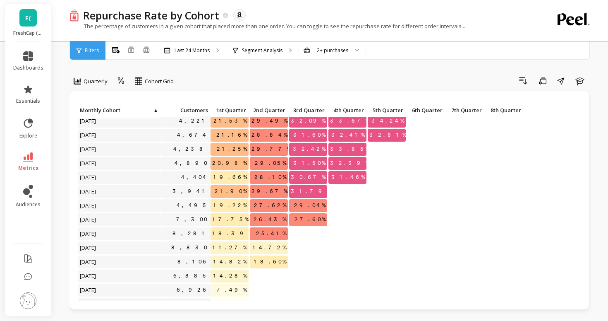
scroll to position [145, 0]
click at [22, 87] on link "essentials" at bounding box center [28, 94] width 30 height 20
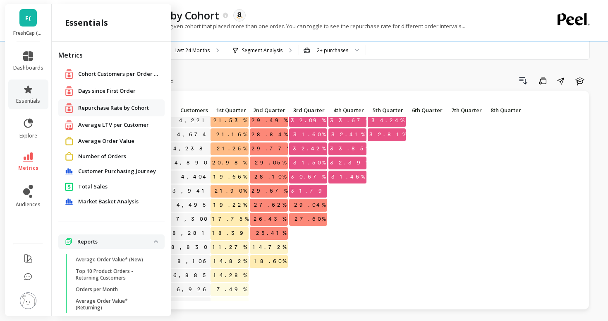
click at [80, 93] on span "Days since First Order" at bounding box center [107, 91] width 58 height 8
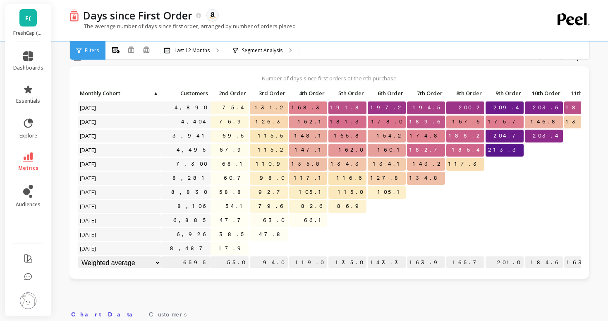
scroll to position [27, 0]
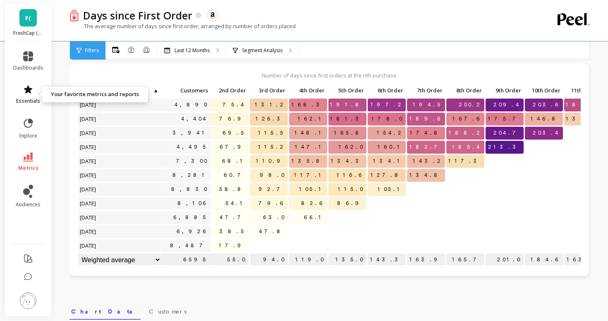
click at [14, 100] on link "essentials" at bounding box center [28, 94] width 30 height 20
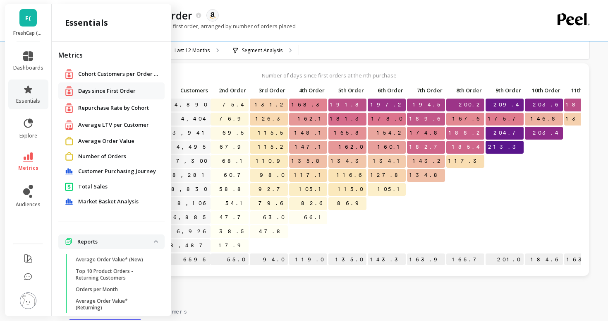
click at [24, 49] on li "dashboards" at bounding box center [28, 61] width 40 height 30
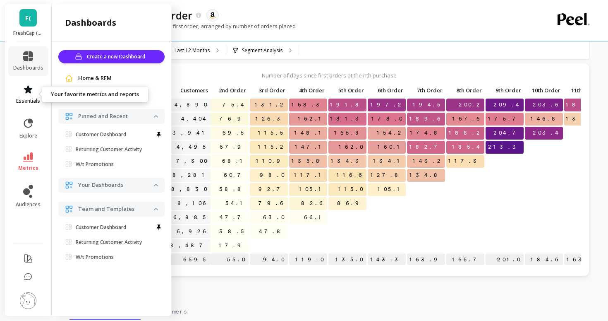
click at [24, 89] on icon at bounding box center [28, 89] width 10 height 10
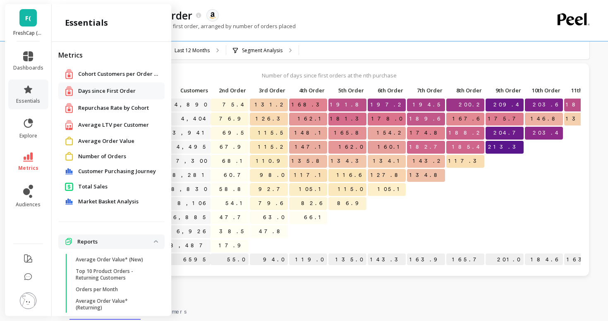
click at [89, 172] on span "Customer Purchasing Journey" at bounding box center [117, 171] width 78 height 8
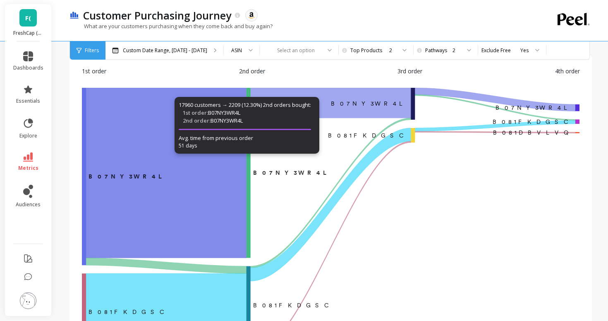
scroll to position [38, 0]
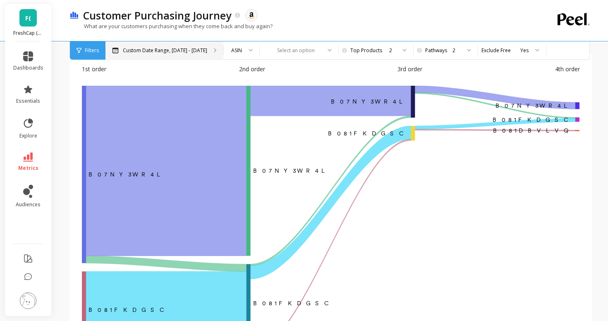
click at [158, 50] on p "Custom Date Range, Mar 1 - Aug 26" at bounding box center [165, 50] width 84 height 7
click at [159, 50] on p "Custom Date Range, Mar 1 - Aug 26" at bounding box center [165, 50] width 84 height 7
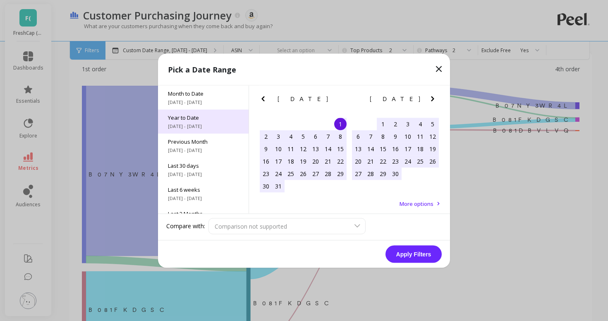
click at [170, 110] on div "Year to Date 1/1/2025 - 8/27/2025" at bounding box center [203, 121] width 91 height 24
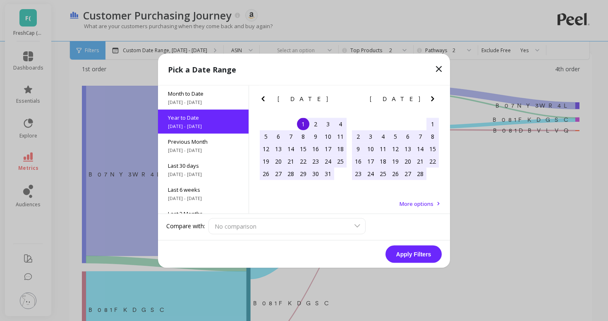
click at [386, 249] on div "Apply Filters" at bounding box center [304, 253] width 292 height 27
click at [395, 250] on button "Apply Filters" at bounding box center [414, 253] width 56 height 17
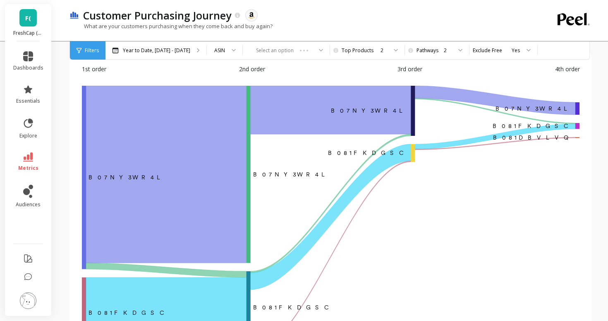
click at [23, 28] on div "F( FreshCap (Essor)" at bounding box center [28, 22] width 46 height 37
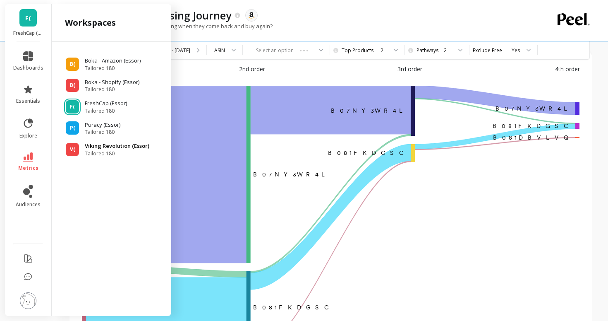
click at [75, 149] on div "V(" at bounding box center [72, 149] width 13 height 13
click at [72, 151] on span "V(" at bounding box center [72, 149] width 5 height 7
